Goal: Transaction & Acquisition: Purchase product/service

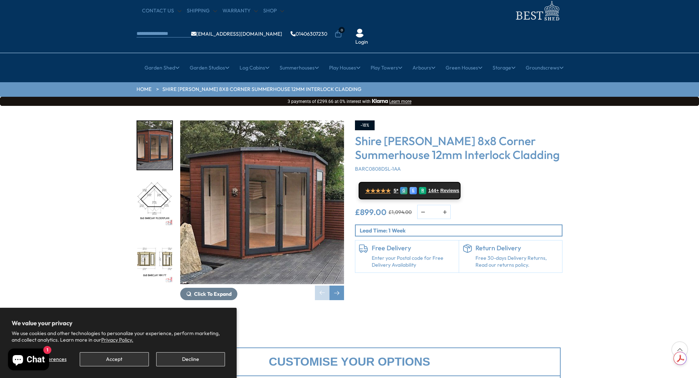
scroll to position [36, 0]
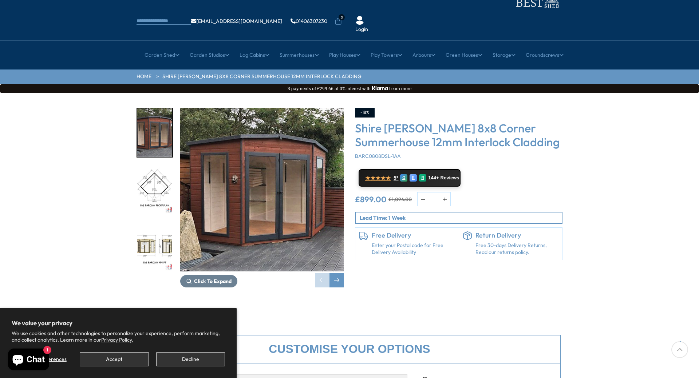
click at [265, 173] on img "1 / 14" at bounding box center [262, 190] width 164 height 164
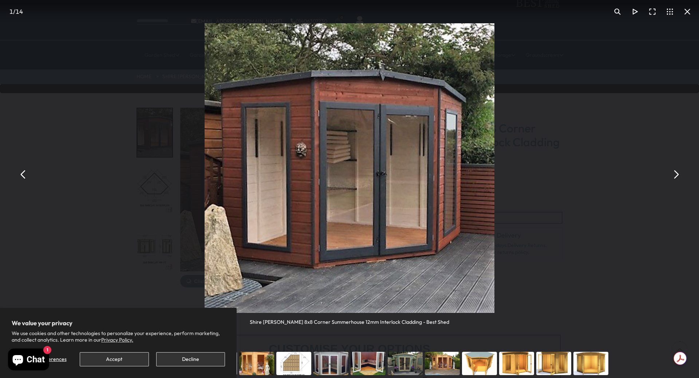
click at [676, 174] on button "You can close this modal content with the ESC key" at bounding box center [675, 174] width 17 height 17
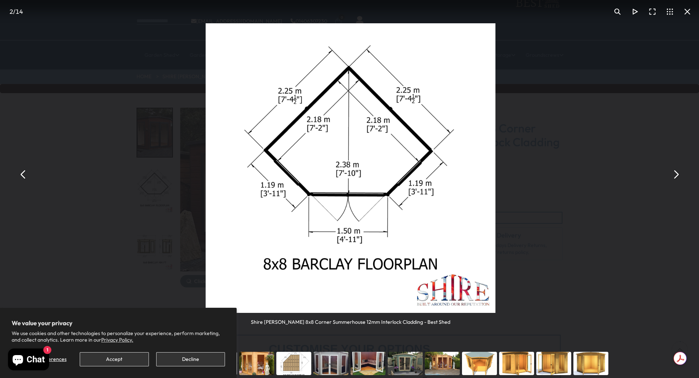
click at [676, 174] on button "You can close this modal content with the ESC key" at bounding box center [675, 174] width 17 height 17
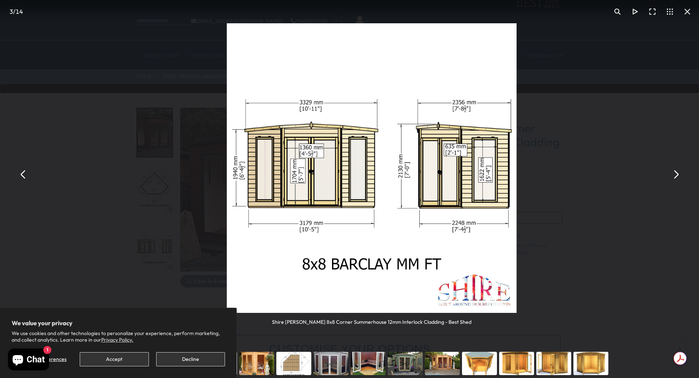
click at [676, 174] on button "You can close this modal content with the ESC key" at bounding box center [675, 174] width 17 height 17
